Goal: Task Accomplishment & Management: Manage account settings

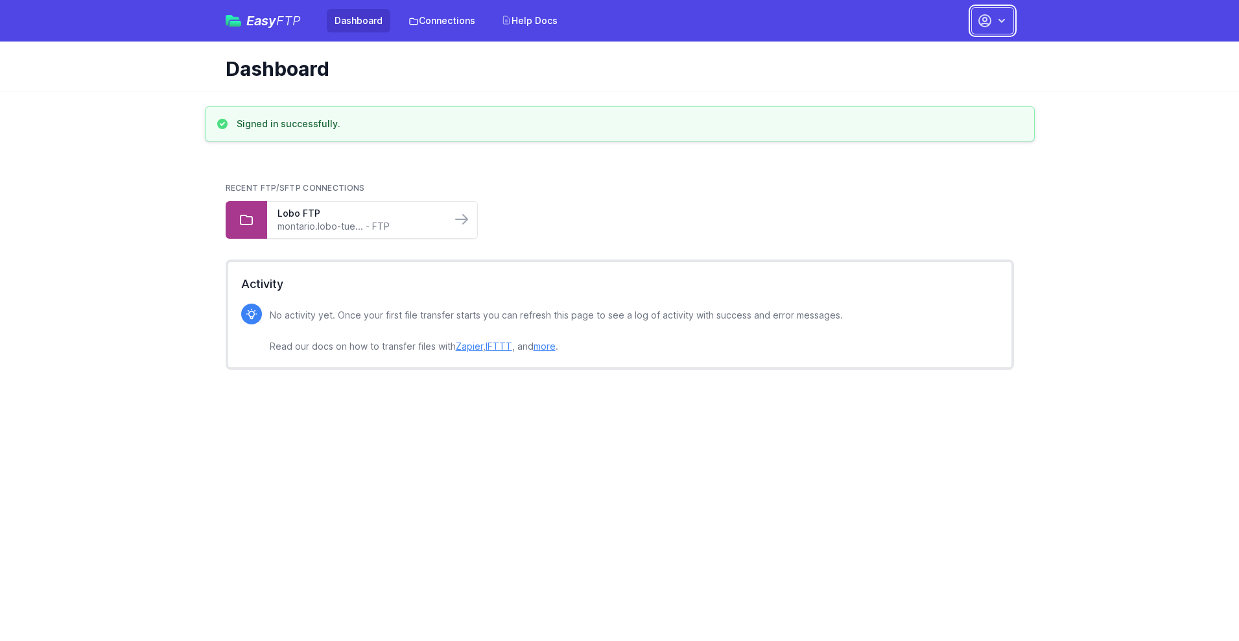
click at [993, 21] on button "button" at bounding box center [992, 20] width 43 height 27
click at [952, 54] on link "Account Settings" at bounding box center [952, 53] width 124 height 23
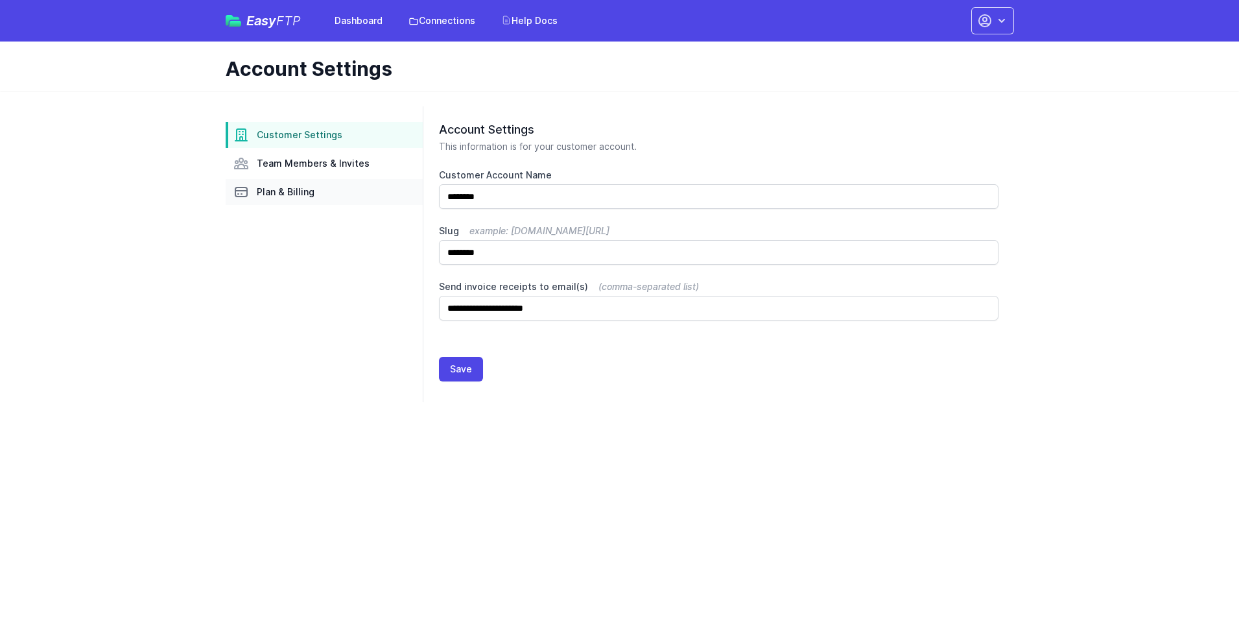
click at [324, 192] on link "Plan & Billing" at bounding box center [324, 192] width 197 height 26
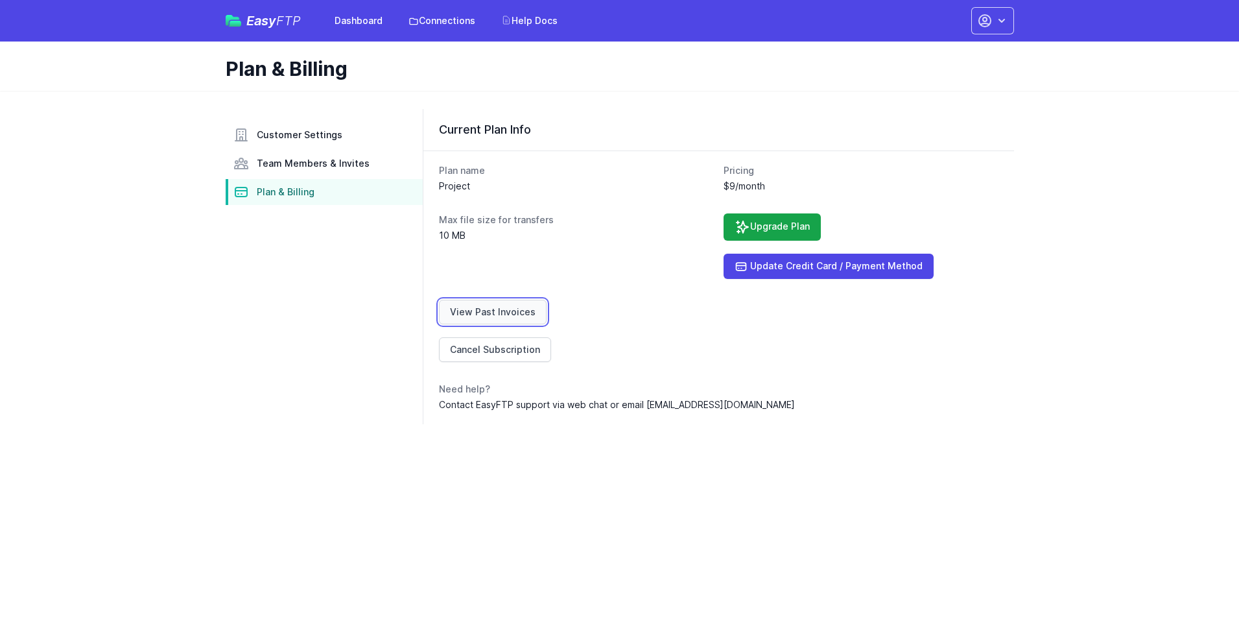
click at [490, 312] on link "View Past Invoices" at bounding box center [493, 312] width 108 height 25
